Goal: Information Seeking & Learning: Learn about a topic

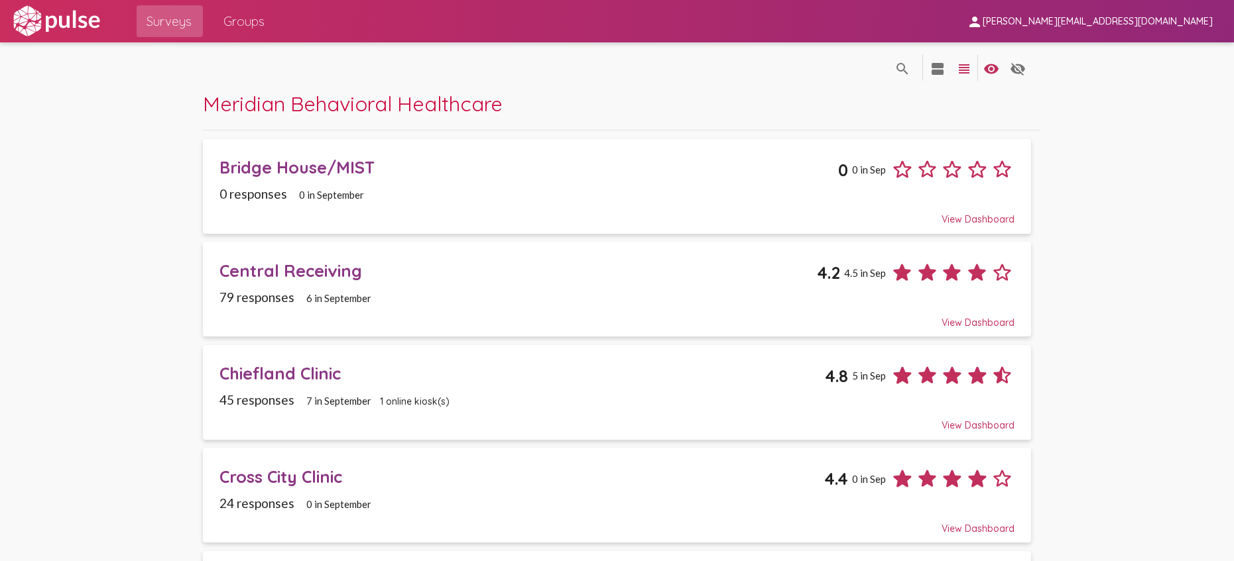
click at [391, 285] on div "Central Receiving 4.2 4.5 in Sep" at bounding box center [617, 268] width 796 height 35
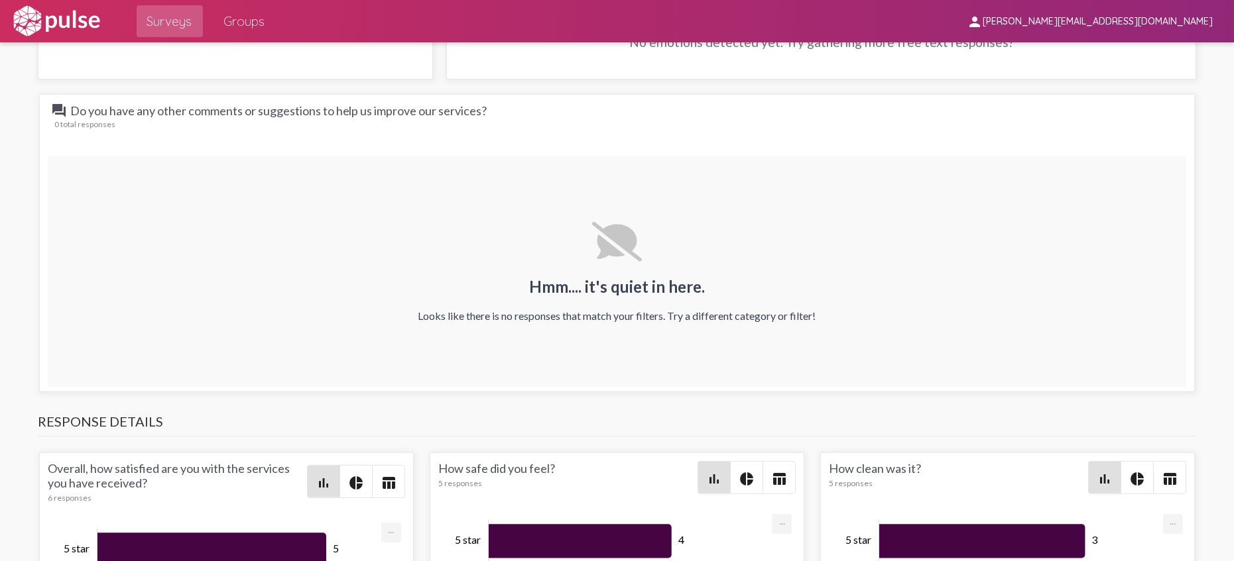
scroll to position [1694, 0]
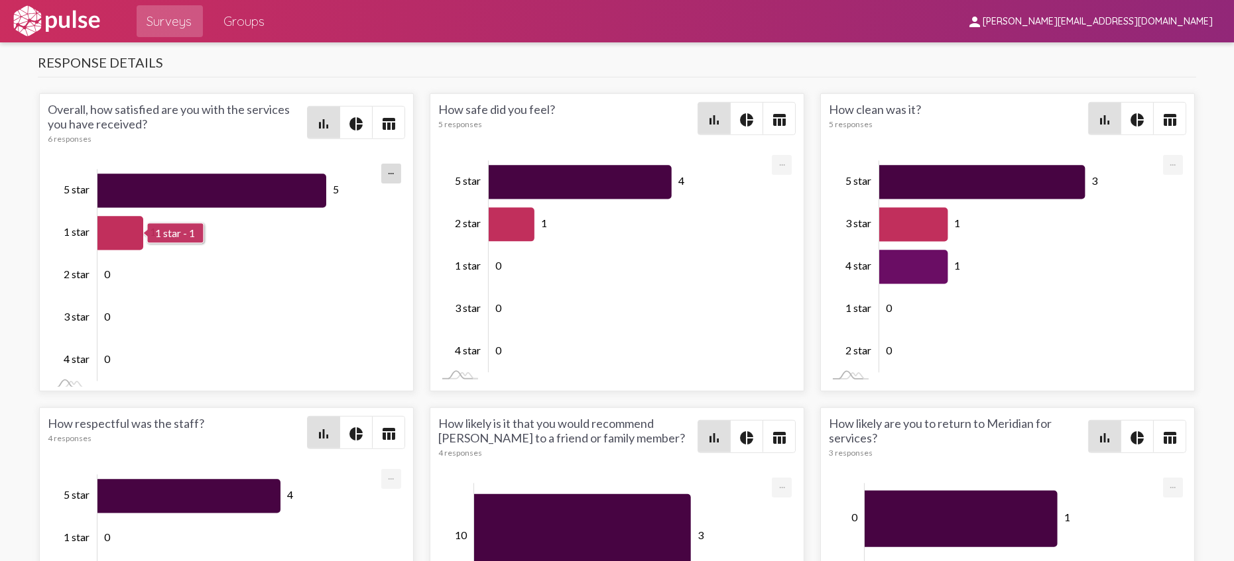
click at [127, 227] on icon "Series" at bounding box center [120, 233] width 46 height 34
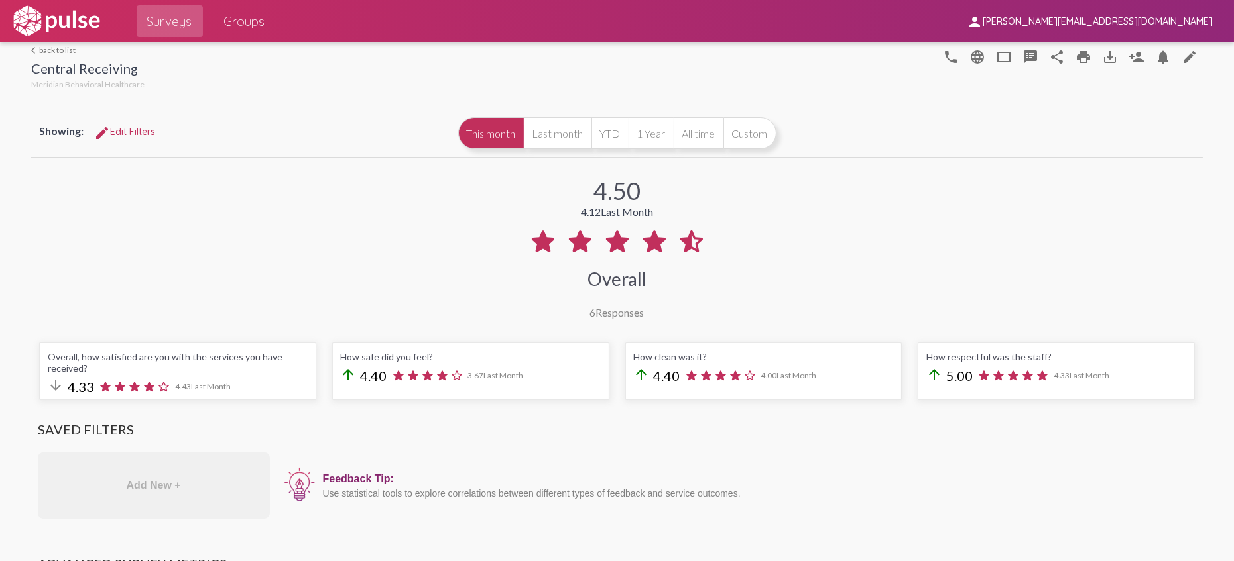
scroll to position [0, 0]
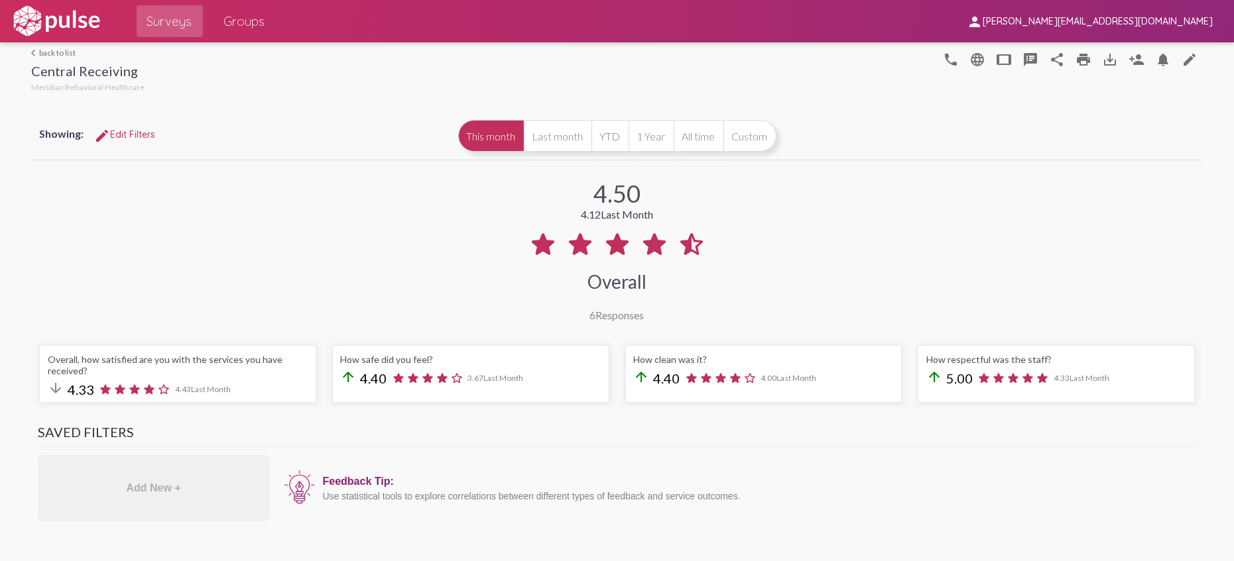
drag, startPoint x: 766, startPoint y: 540, endPoint x: 778, endPoint y: 538, distance: 12.2
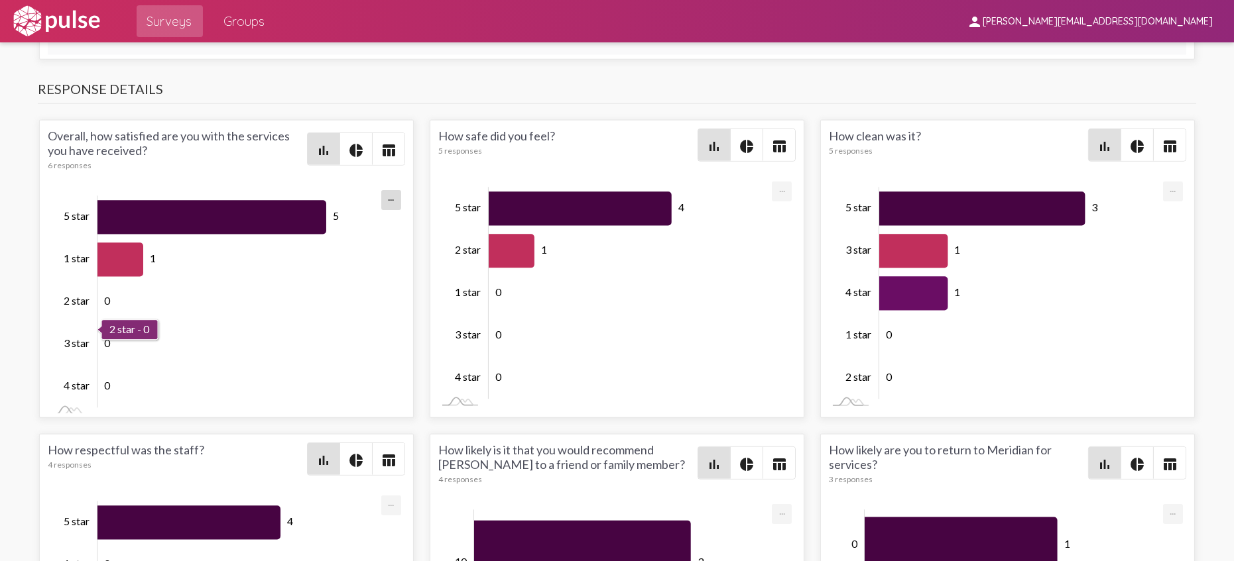
scroll to position [1547, 0]
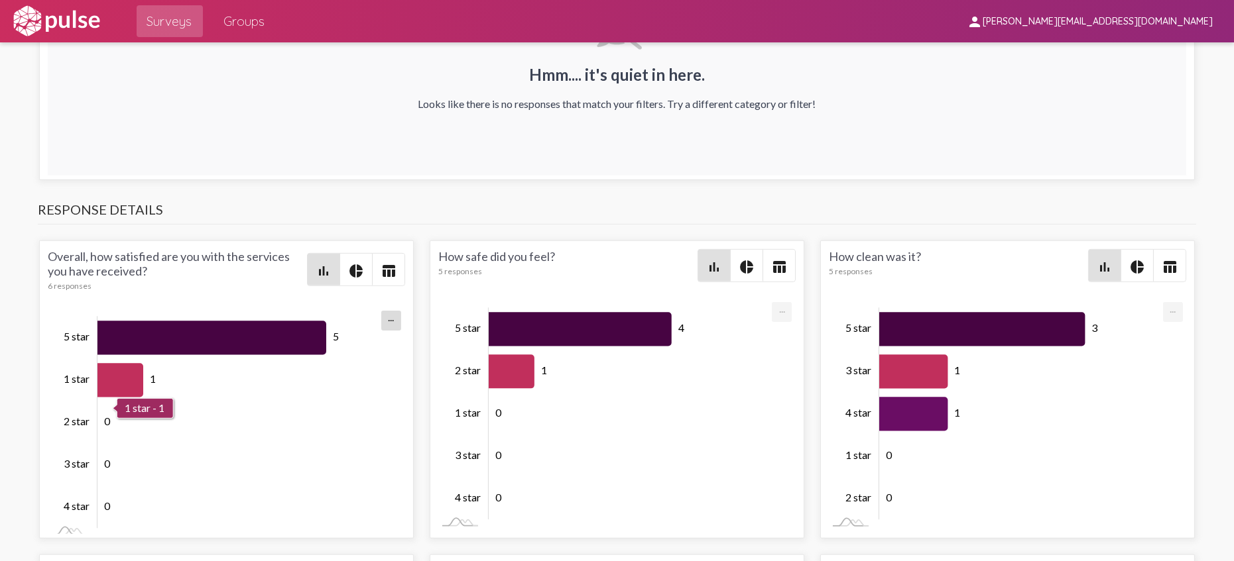
click at [115, 386] on icon "Series" at bounding box center [120, 380] width 46 height 34
click at [115, 385] on icon "Series" at bounding box center [120, 380] width 46 height 34
click at [355, 266] on mat-icon "pie_chart" at bounding box center [356, 271] width 16 height 16
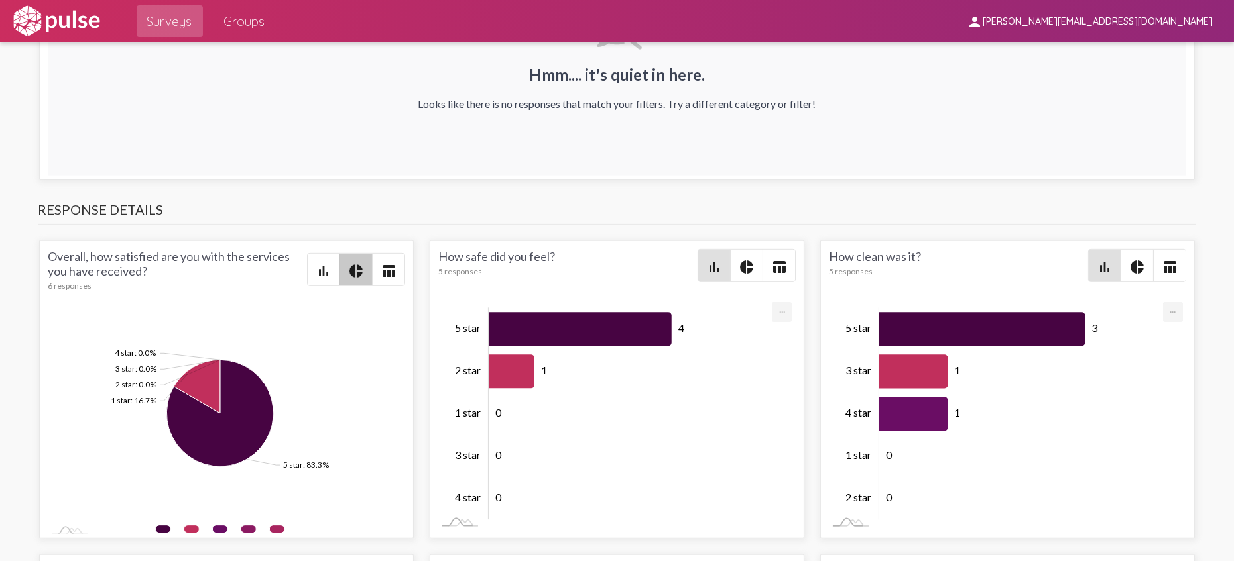
click at [355, 266] on mat-icon "pie_chart" at bounding box center [356, 271] width 16 height 16
click at [387, 272] on mat-icon "table_chart" at bounding box center [389, 271] width 16 height 16
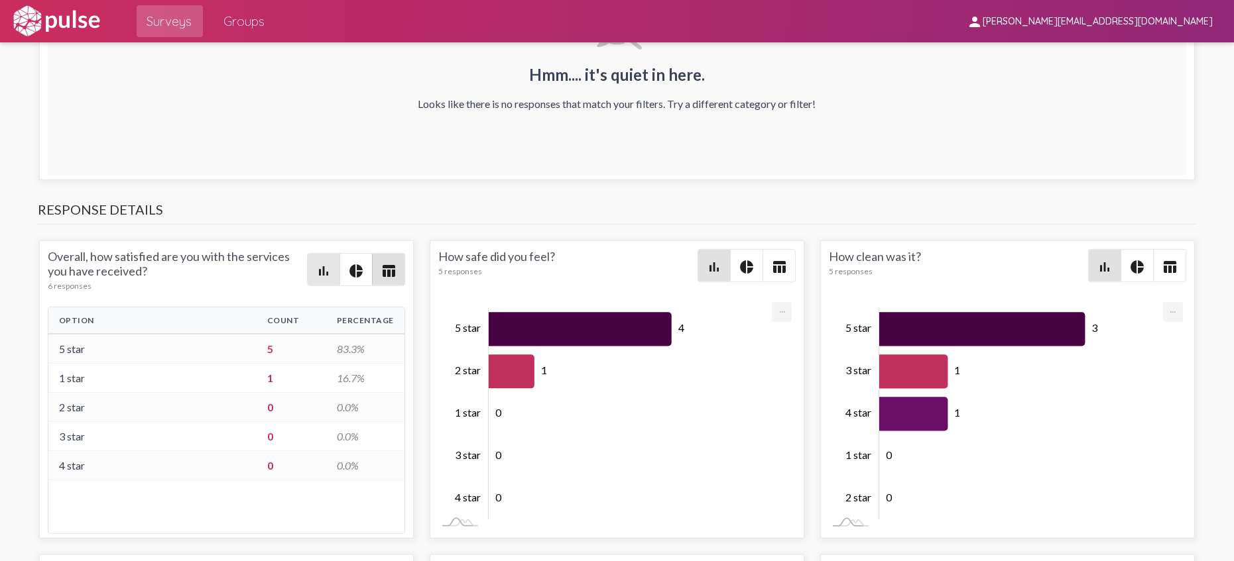
click at [316, 270] on mat-icon "bar_chart" at bounding box center [324, 271] width 16 height 16
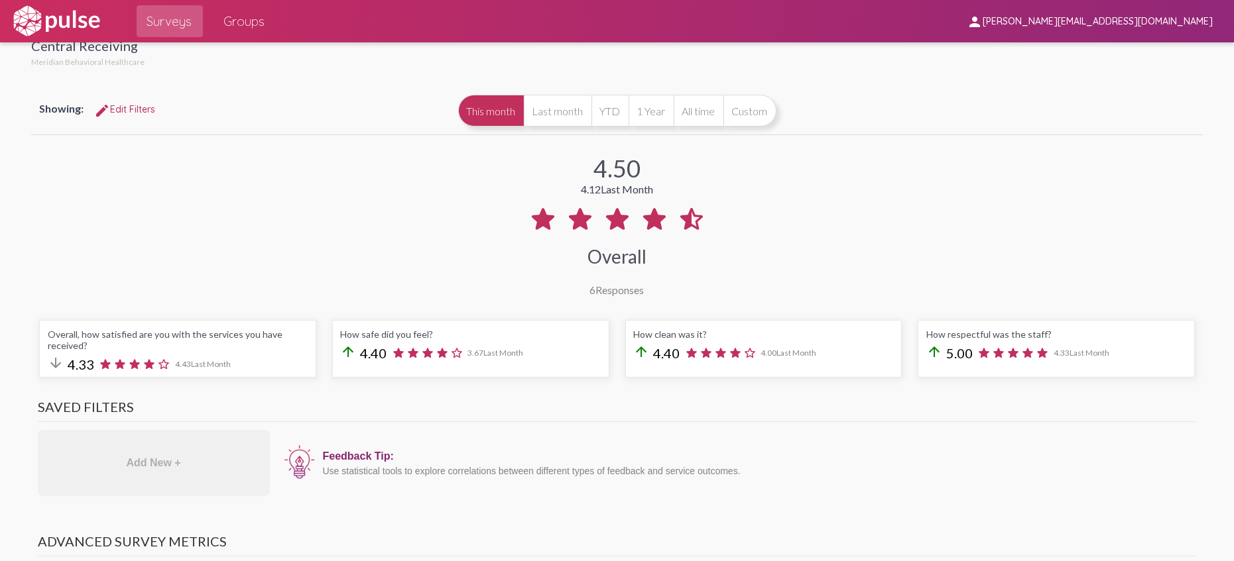
scroll to position [0, 0]
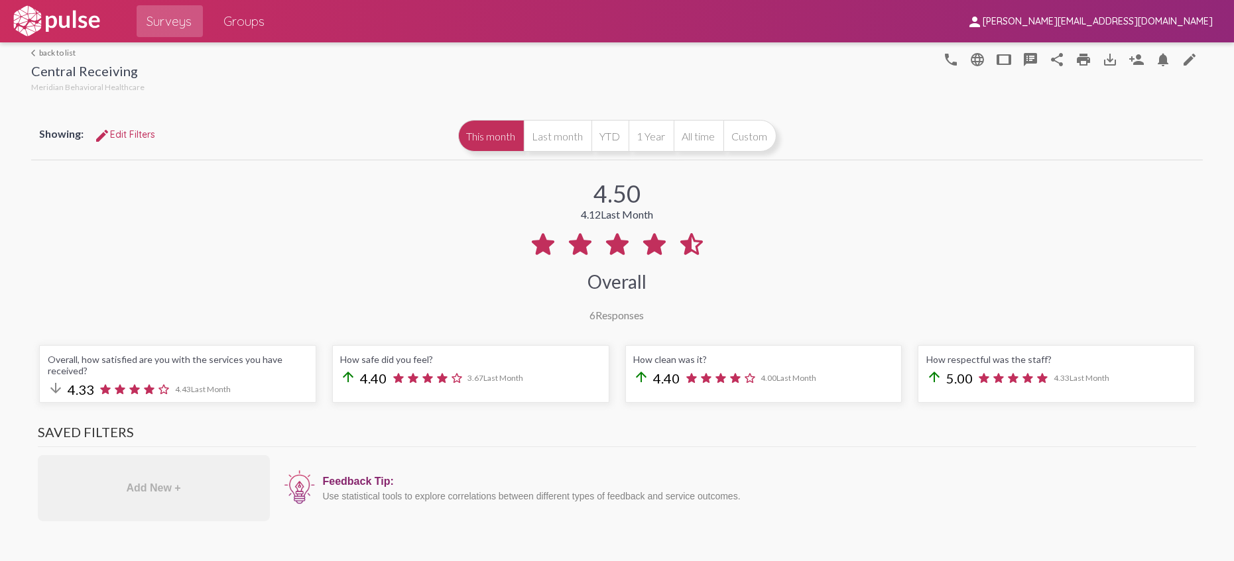
click at [910, 235] on div "4.50 4.12 Last Month Overall 6 Responses" at bounding box center [617, 242] width 1172 height 158
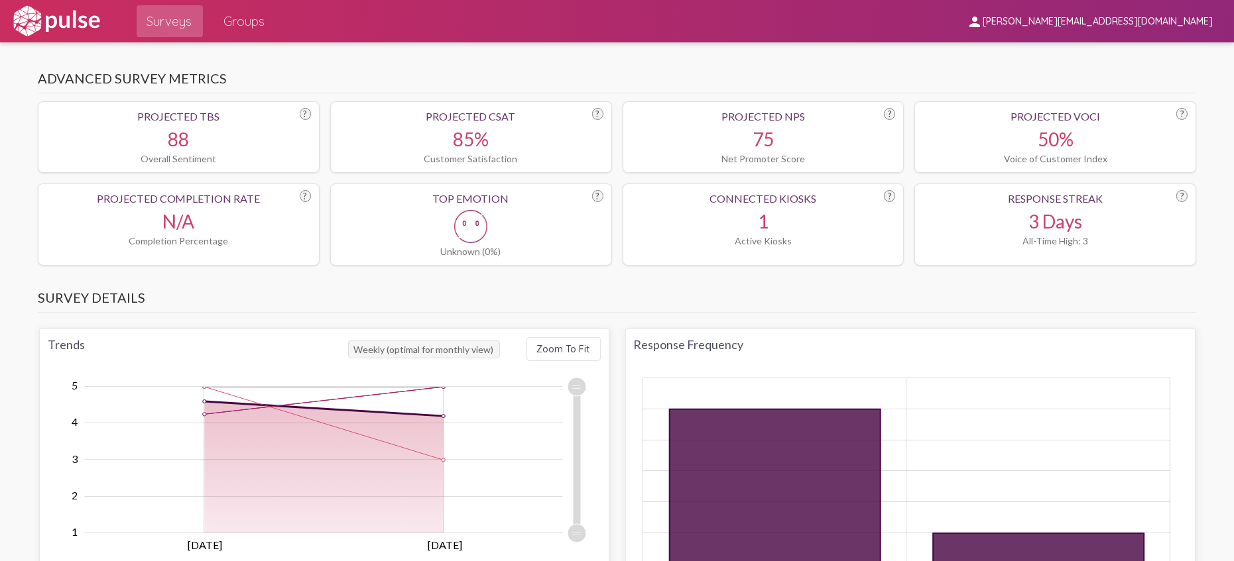
scroll to position [515, 0]
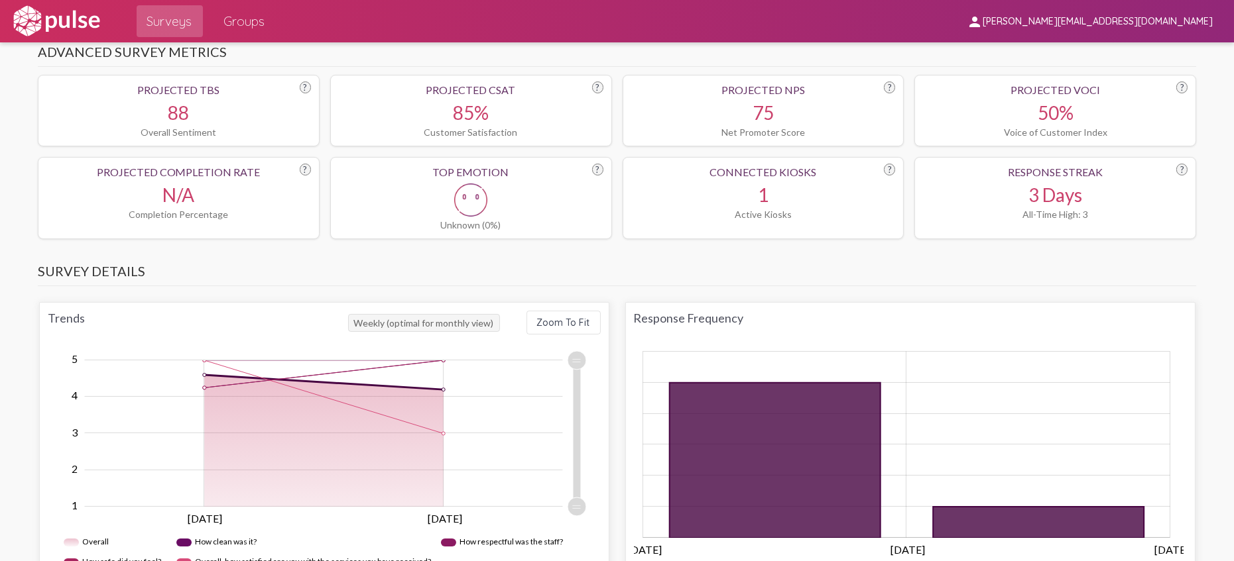
click at [780, 186] on div "1" at bounding box center [763, 195] width 265 height 23
click at [1072, 178] on div "Response Streak ? 3 Days All-Time High: 3" at bounding box center [1055, 198] width 282 height 82
click at [1067, 202] on div "3 Days" at bounding box center [1055, 195] width 265 height 23
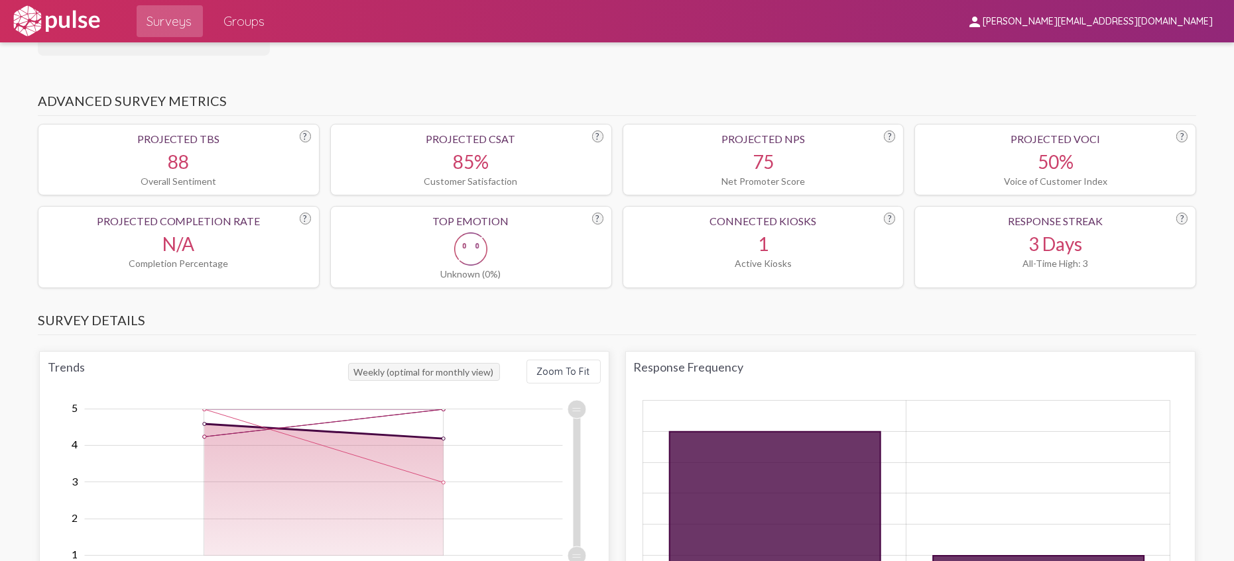
scroll to position [442, 0]
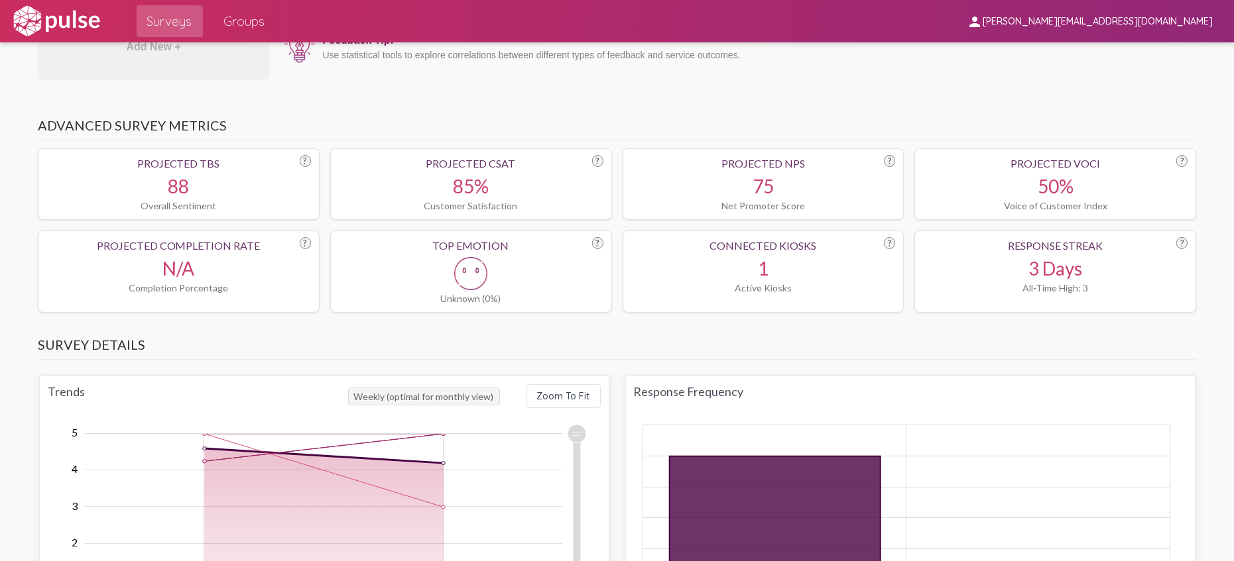
click at [1051, 204] on div "Voice of Customer Index" at bounding box center [1055, 205] width 265 height 11
click at [577, 190] on div "85%" at bounding box center [471, 186] width 265 height 23
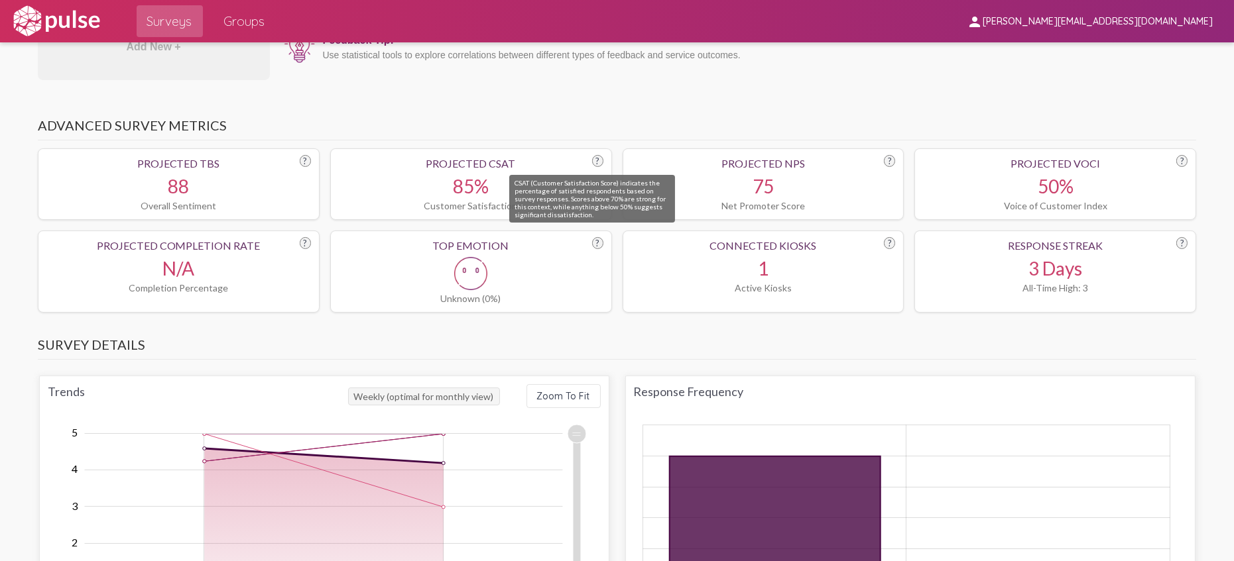
click at [592, 159] on div "?" at bounding box center [597, 161] width 11 height 12
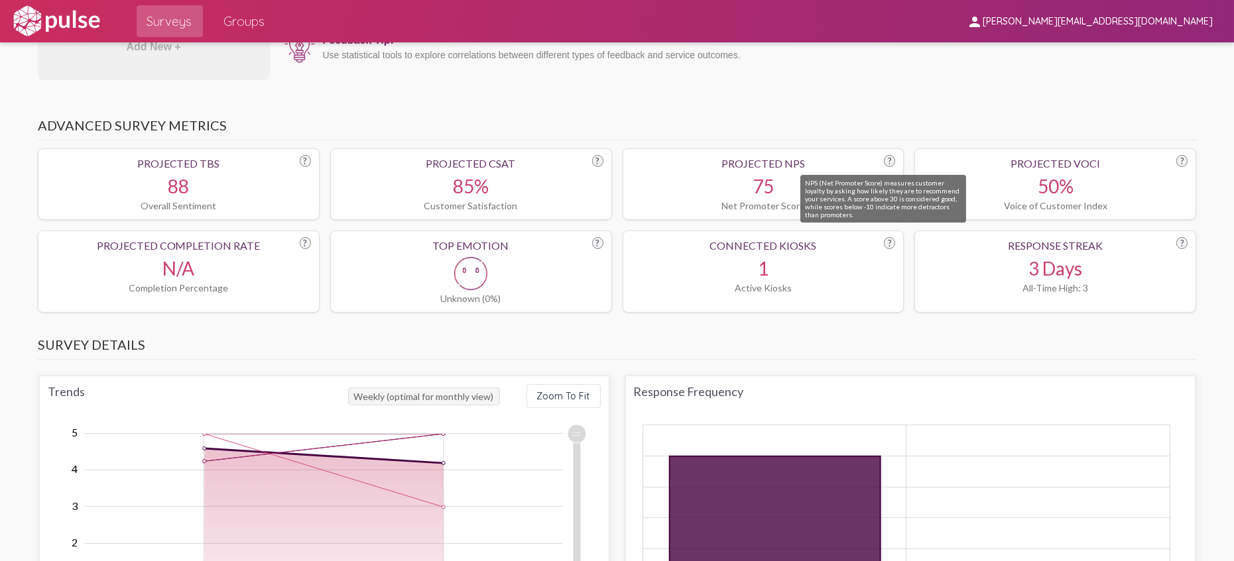
click at [884, 156] on div "?" at bounding box center [889, 161] width 11 height 12
